Goal: Navigation & Orientation: Find specific page/section

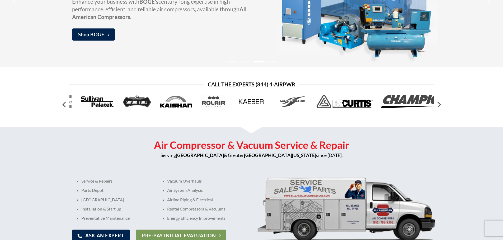
scroll to position [76, 0]
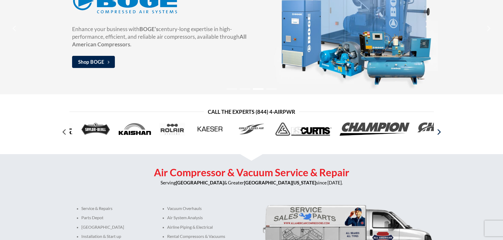
click at [439, 133] on icon "Next" at bounding box center [439, 132] width 10 height 10
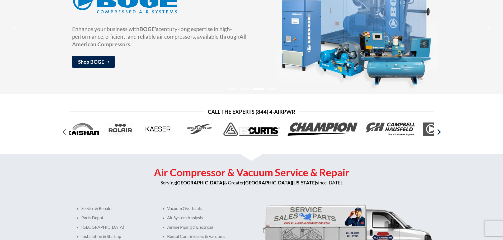
click at [439, 133] on icon "Next" at bounding box center [439, 132] width 10 height 10
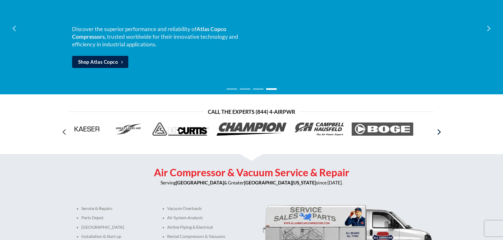
click at [439, 133] on icon "Next" at bounding box center [439, 132] width 10 height 10
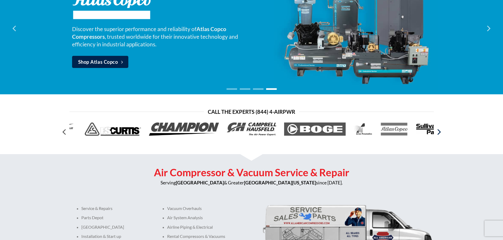
click at [439, 133] on icon "Next" at bounding box center [439, 132] width 10 height 10
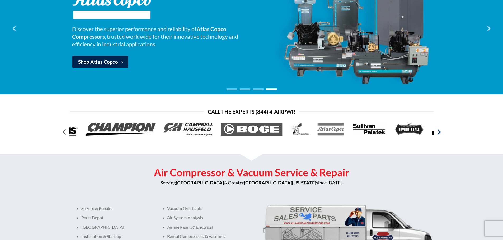
click at [439, 133] on icon "Next" at bounding box center [439, 132] width 10 height 10
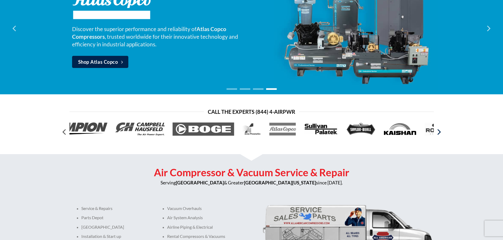
click at [439, 133] on icon "Next" at bounding box center [439, 132] width 10 height 10
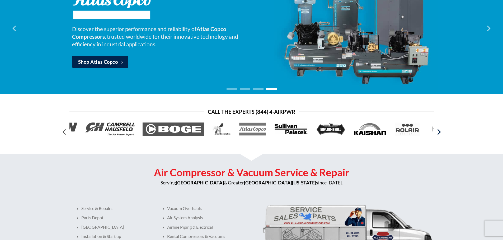
click at [439, 133] on icon "Next" at bounding box center [439, 132] width 10 height 10
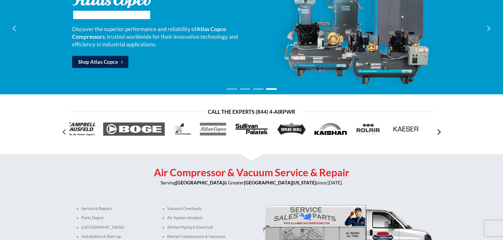
click at [439, 133] on icon "Next" at bounding box center [439, 132] width 10 height 10
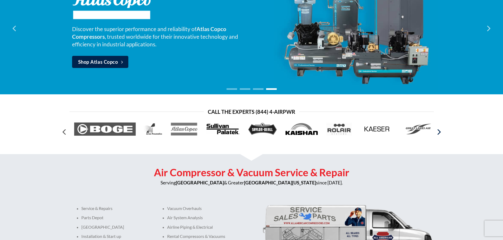
click at [439, 133] on icon "Next" at bounding box center [439, 132] width 10 height 10
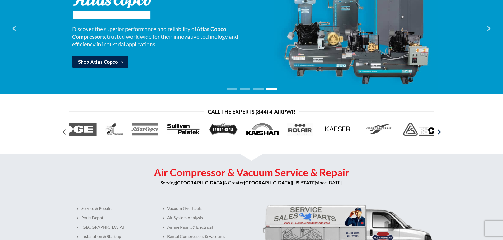
click at [439, 133] on icon "Next" at bounding box center [439, 132] width 10 height 10
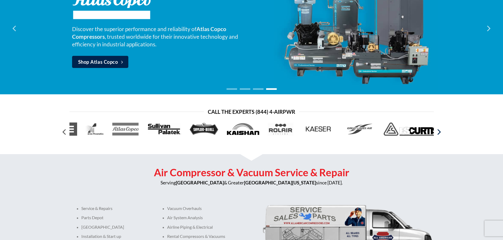
click at [439, 133] on icon "Next" at bounding box center [439, 132] width 10 height 10
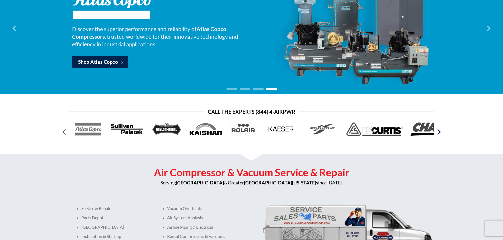
click at [439, 133] on icon "Next" at bounding box center [439, 132] width 10 height 10
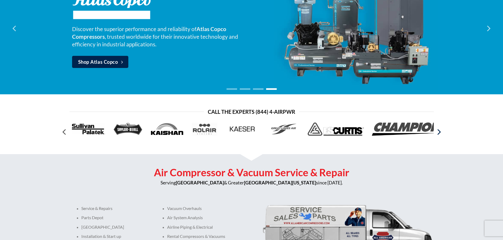
click at [439, 133] on icon "Next" at bounding box center [439, 132] width 10 height 10
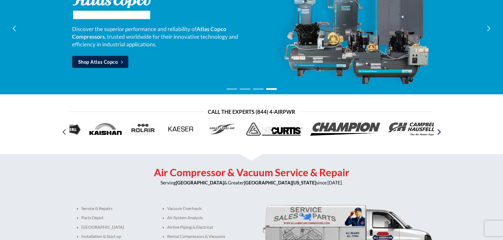
click at [439, 133] on icon "Next" at bounding box center [439, 132] width 10 height 10
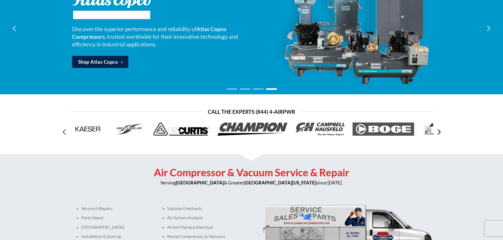
click at [439, 133] on icon "Next" at bounding box center [439, 132] width 10 height 10
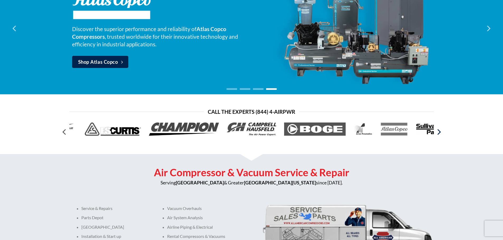
click at [439, 133] on icon "Next" at bounding box center [439, 132] width 10 height 10
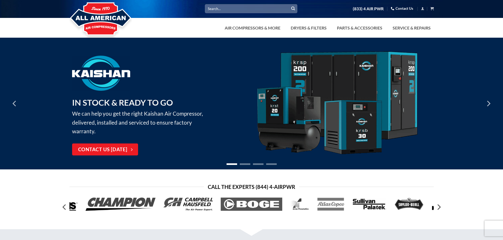
scroll to position [0, 0]
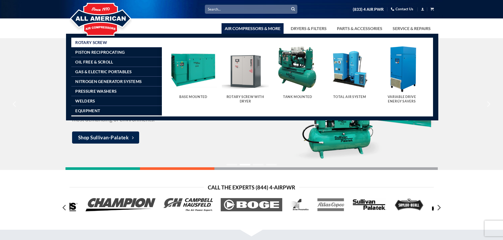
click at [196, 73] on img "Visit product category Base Mounted" at bounding box center [193, 69] width 47 height 47
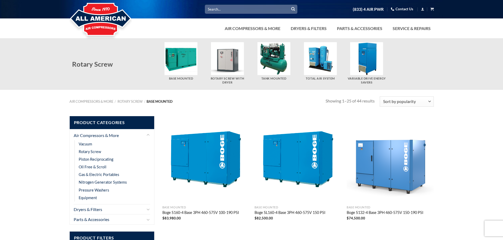
click at [223, 70] on img "Visit product category Rotary Screw With Dryer" at bounding box center [227, 58] width 33 height 33
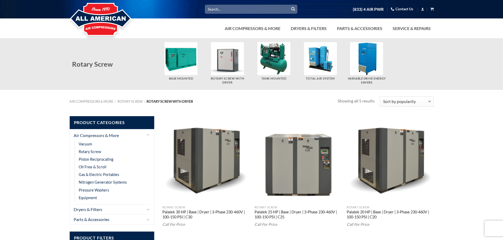
click at [275, 65] on img "Visit product category Tank Mounted" at bounding box center [273, 58] width 33 height 33
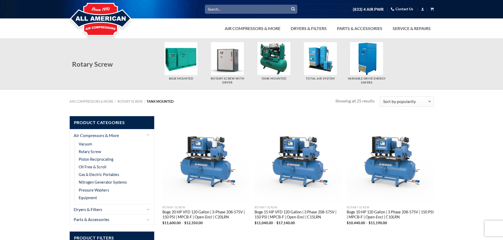
click at [318, 69] on img "Visit product category Total Air System" at bounding box center [320, 58] width 33 height 33
